Goal: Task Accomplishment & Management: Manage account settings

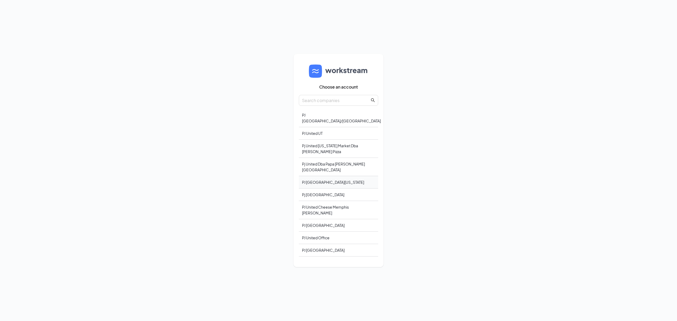
click at [325, 179] on div "PJ [GEOGRAPHIC_DATA][US_STATE]" at bounding box center [338, 182] width 79 height 12
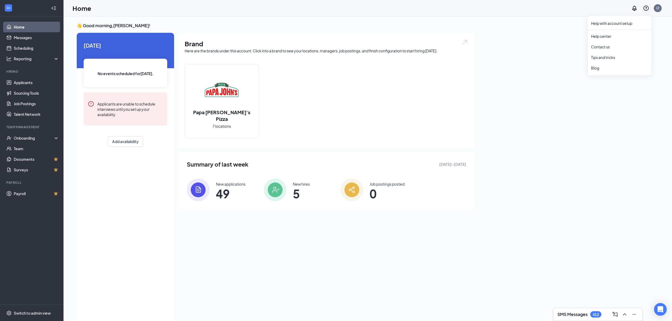
click at [645, 10] on icon "QuestionInfo" at bounding box center [646, 8] width 6 height 6
click at [31, 311] on div "Switch to admin view" at bounding box center [32, 312] width 37 height 5
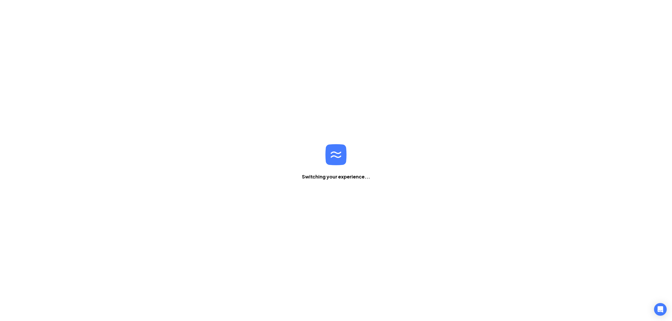
click at [31, 311] on div "Home Messages Scheduling Reporting Hiring Applicants Sourcing Tools Job Posting…" at bounding box center [336, 166] width 672 height 332
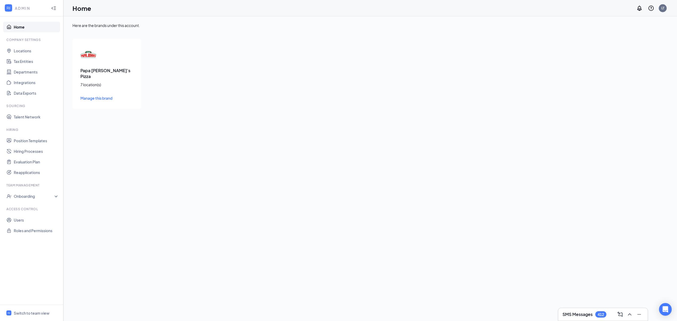
click at [431, 247] on div "Here are the brands under this account. Papa John's Pizza 7 location(s) Manage …" at bounding box center [369, 168] width 613 height 305
click at [651, 7] on icon "QuestionInfo" at bounding box center [650, 8] width 5 height 5
click at [608, 37] on link "Help center" at bounding box center [624, 36] width 57 height 5
click at [22, 314] on div "Switch to team view" at bounding box center [32, 312] width 36 height 5
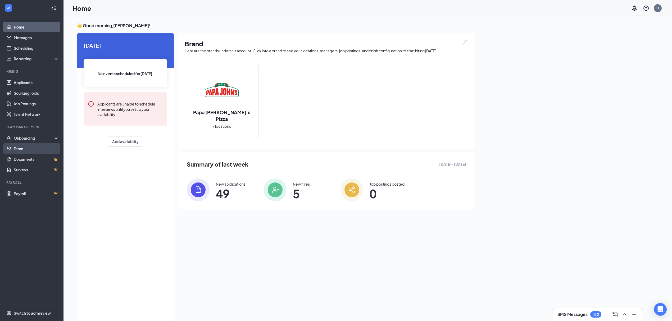
click at [22, 149] on link "Team" at bounding box center [36, 148] width 45 height 11
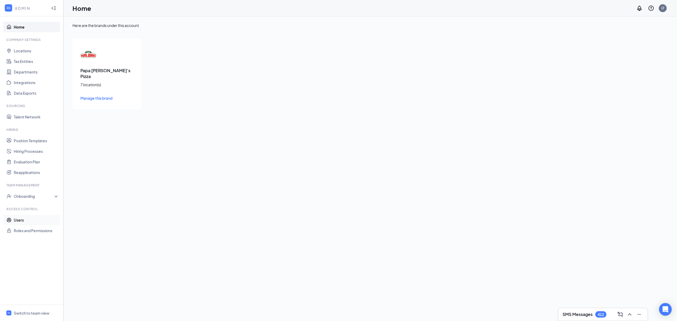
drag, startPoint x: 22, startPoint y: 221, endPoint x: 25, endPoint y: 220, distance: 3.7
click at [22, 221] on link "Users" at bounding box center [36, 220] width 45 height 11
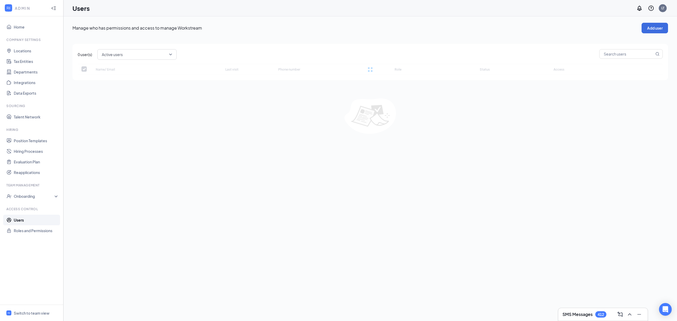
checkbox input "false"
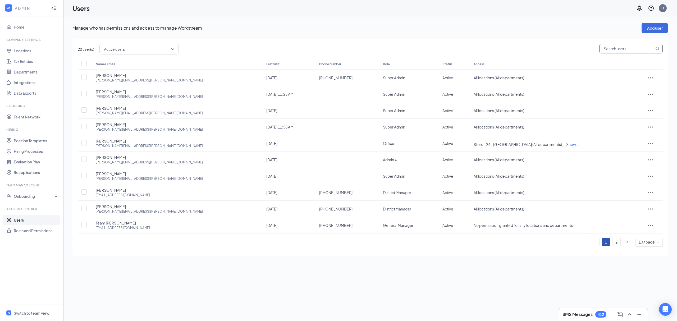
click at [618, 49] on input "text" at bounding box center [626, 48] width 55 height 9
type input "team"
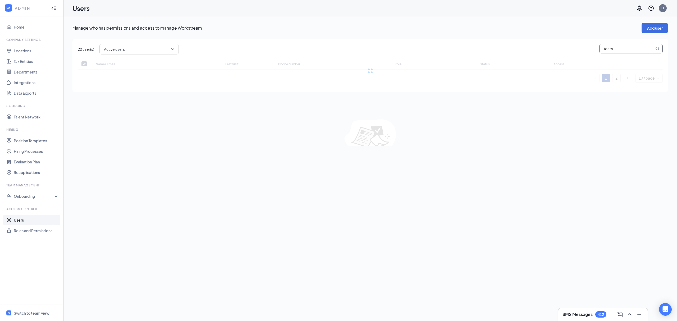
checkbox input "false"
